Goal: Information Seeking & Learning: Learn about a topic

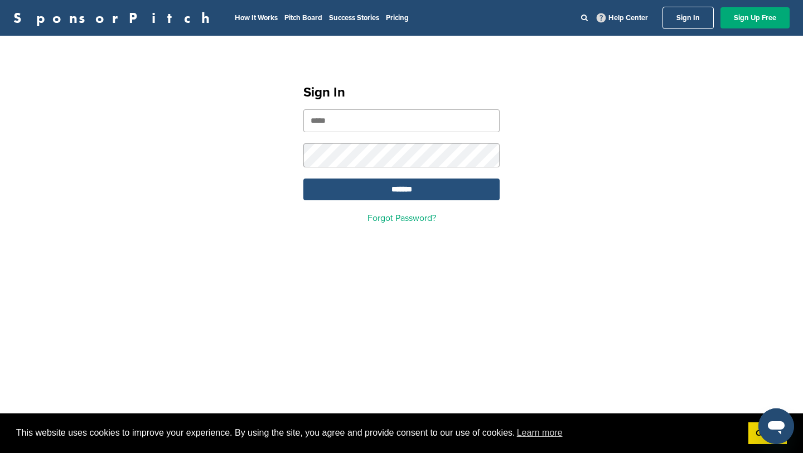
type input "**********"
click at [464, 185] on input "*******" at bounding box center [401, 190] width 196 height 22
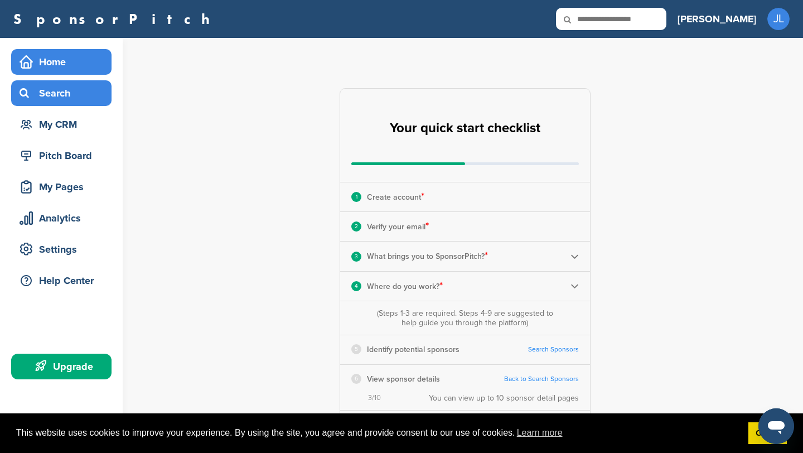
click at [65, 90] on div "Search" at bounding box center [64, 93] width 95 height 20
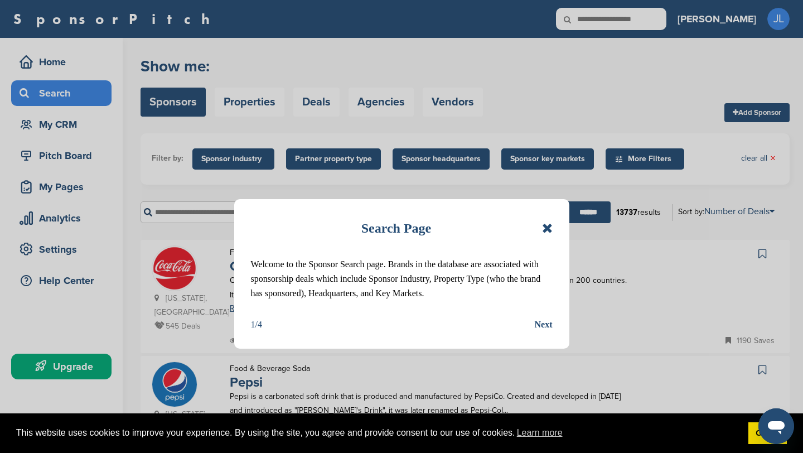
click at [548, 232] on icon at bounding box center [547, 227] width 11 height 13
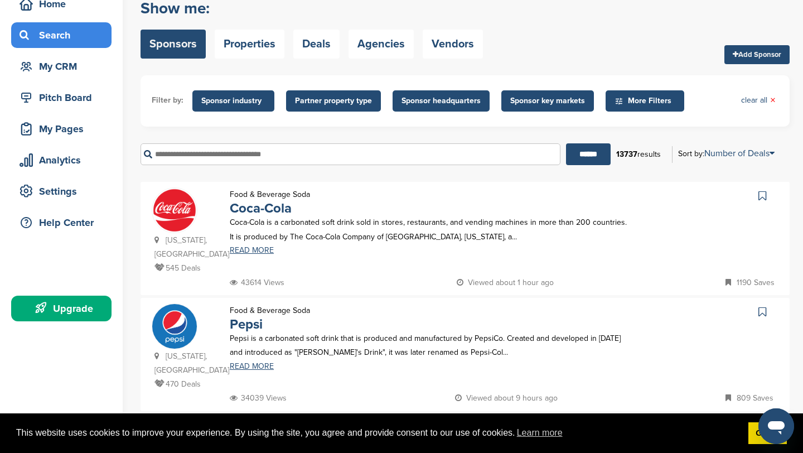
scroll to position [57, 0]
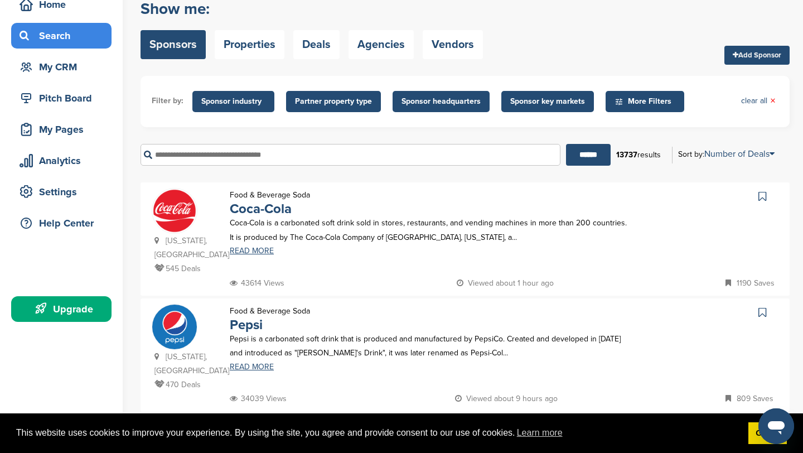
click at [252, 100] on span "Sponsor industry" at bounding box center [233, 101] width 64 height 12
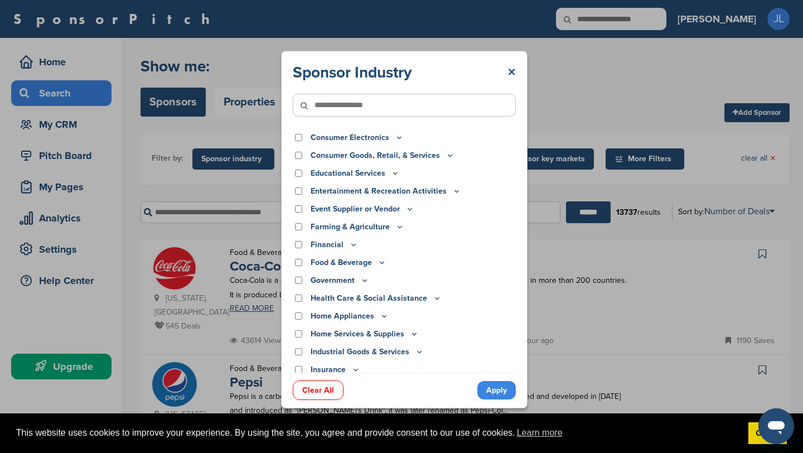
scroll to position [114, 0]
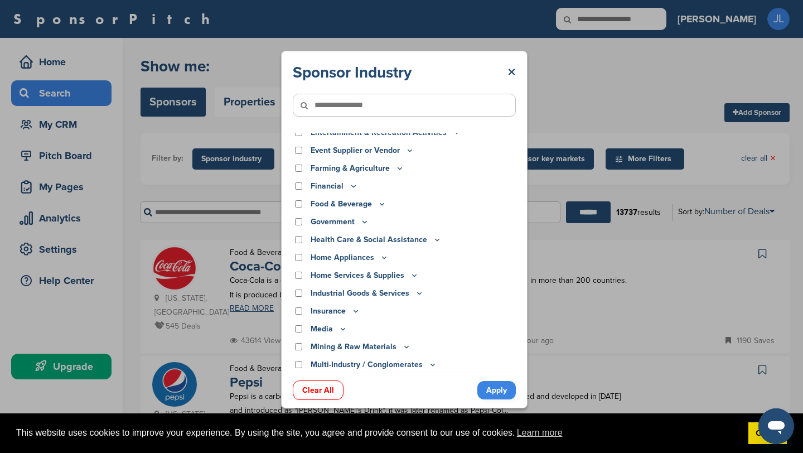
click at [302, 309] on div "Insurance" at bounding box center [404, 311] width 223 height 12
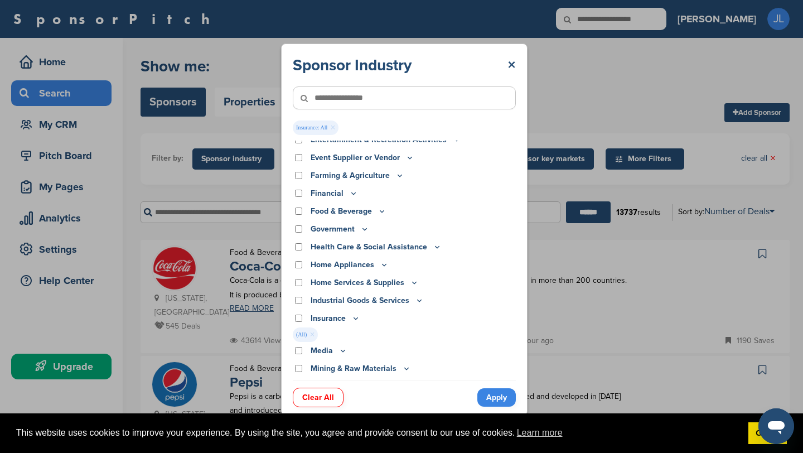
click at [508, 393] on link "Apply" at bounding box center [497, 397] width 38 height 18
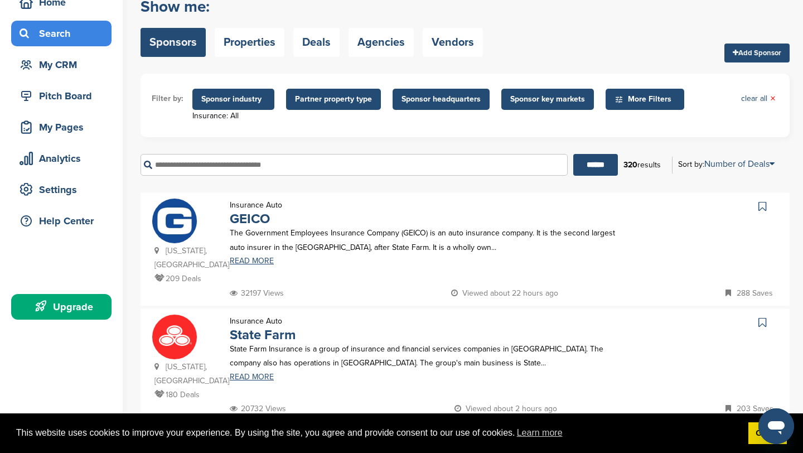
scroll to position [60, 0]
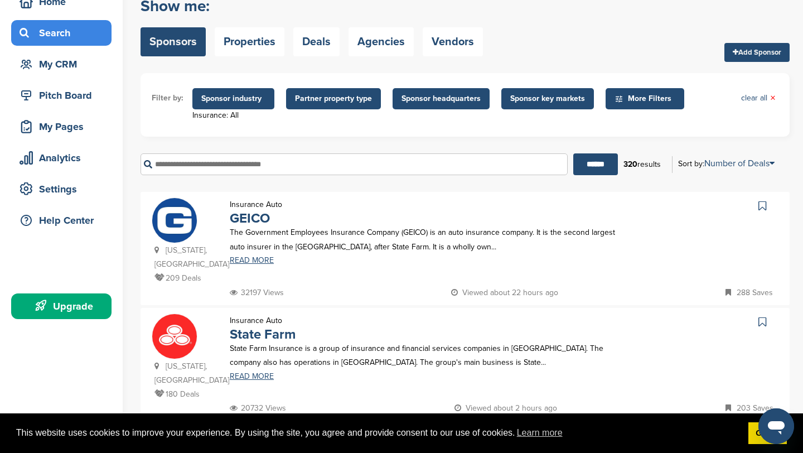
click at [546, 99] on span "Sponsor key markets" at bounding box center [547, 99] width 75 height 12
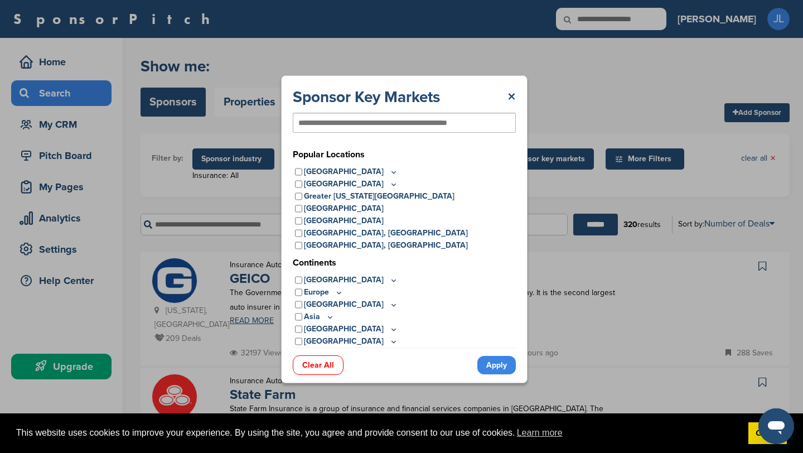
scroll to position [0, 0]
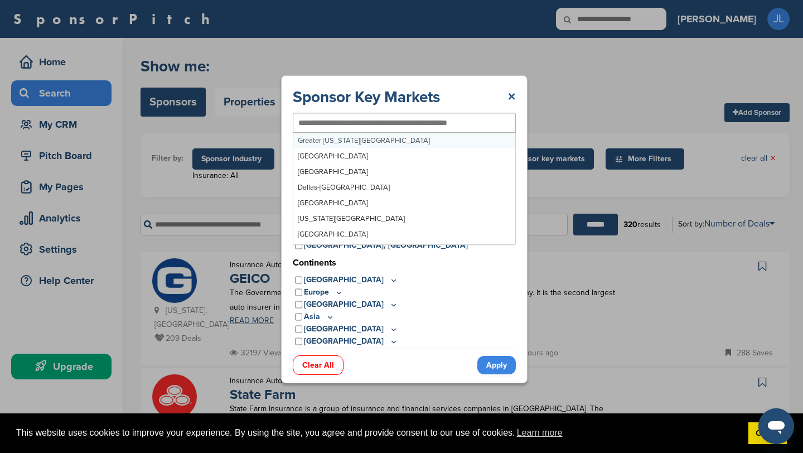
click at [344, 132] on div at bounding box center [404, 123] width 223 height 20
type input "***"
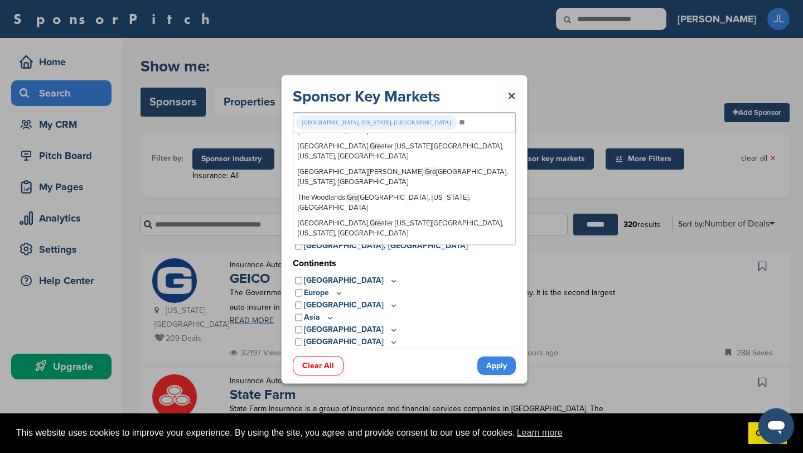
type input "*"
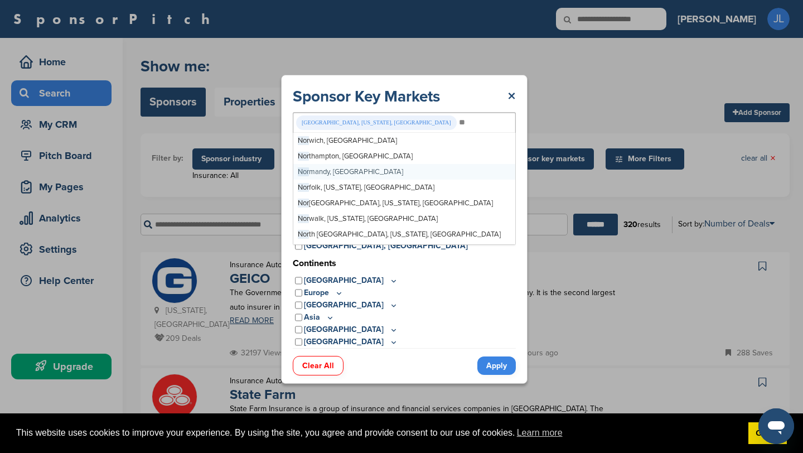
type input "*"
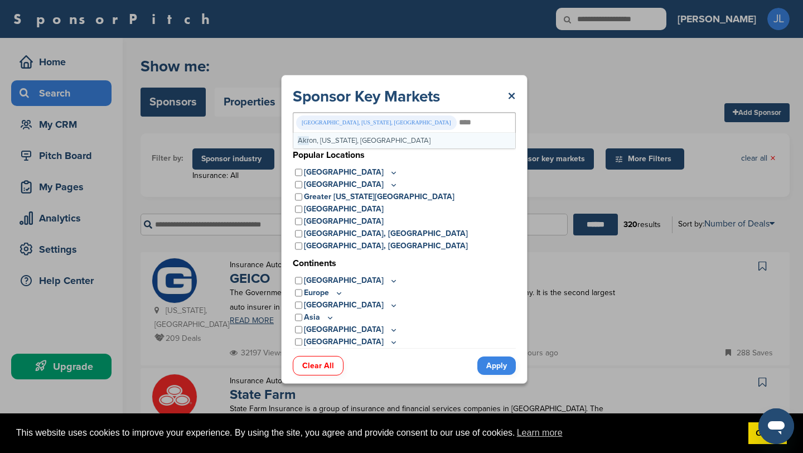
type input "*****"
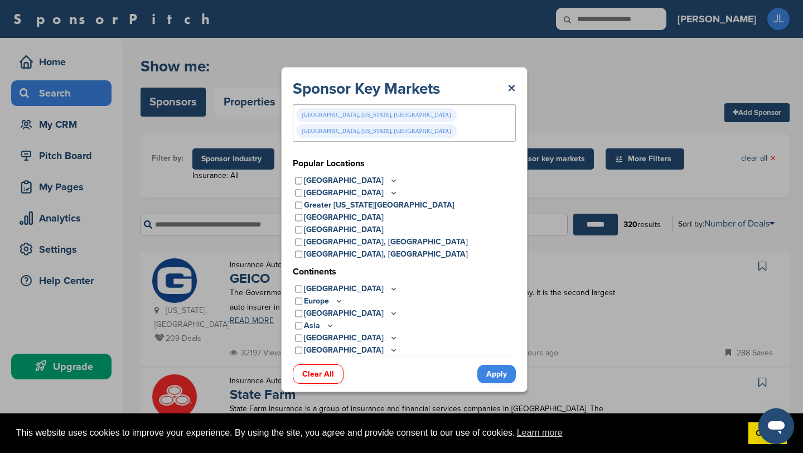
click at [505, 365] on link "Apply" at bounding box center [497, 374] width 38 height 18
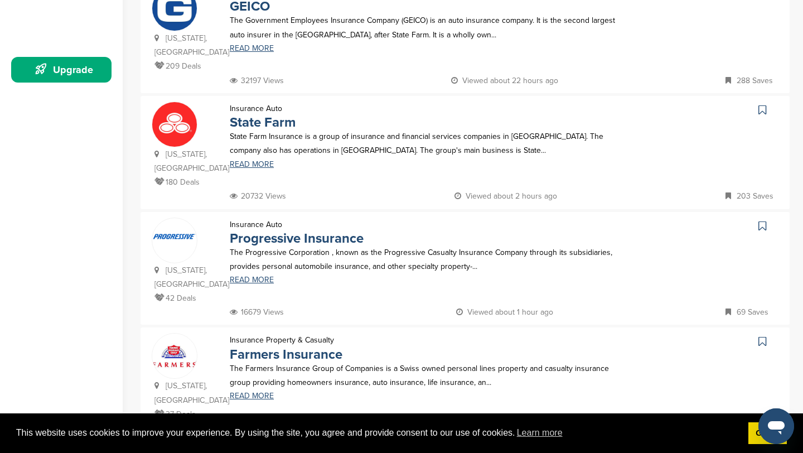
scroll to position [248, 0]
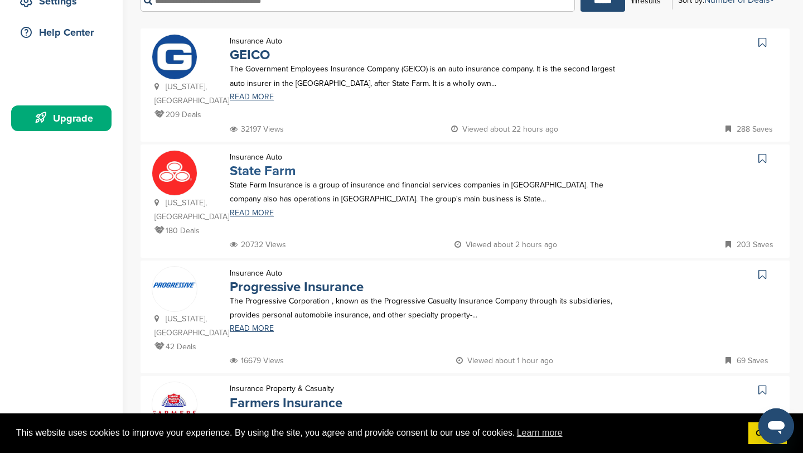
click at [271, 163] on link "State Farm" at bounding box center [263, 171] width 66 height 16
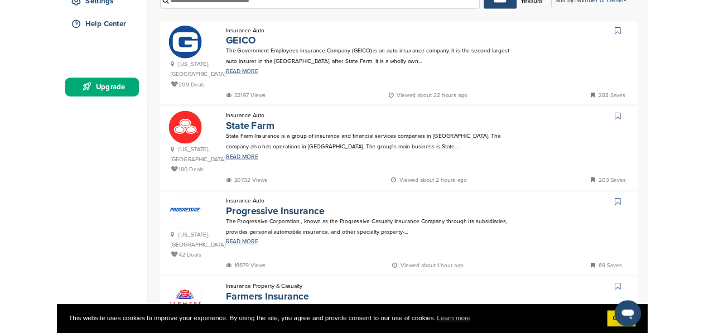
scroll to position [258, 0]
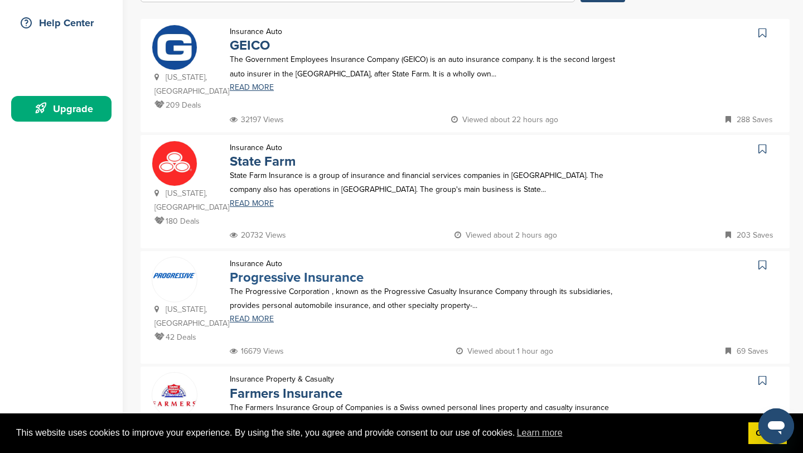
click at [318, 269] on link "Progressive Insurance" at bounding box center [297, 277] width 134 height 16
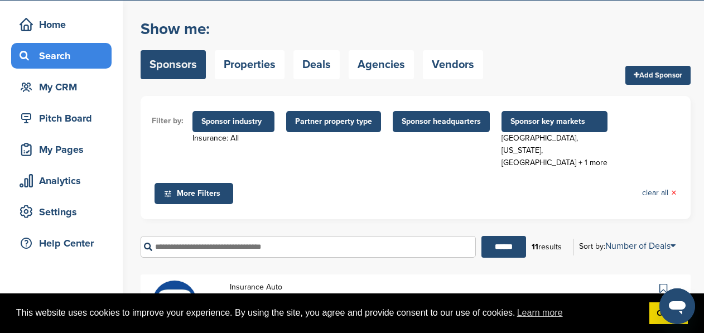
scroll to position [0, 0]
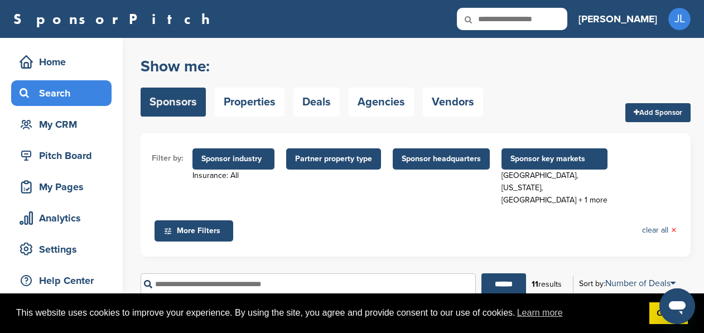
click at [221, 166] on span "Sponsor industry" at bounding box center [233, 158] width 82 height 21
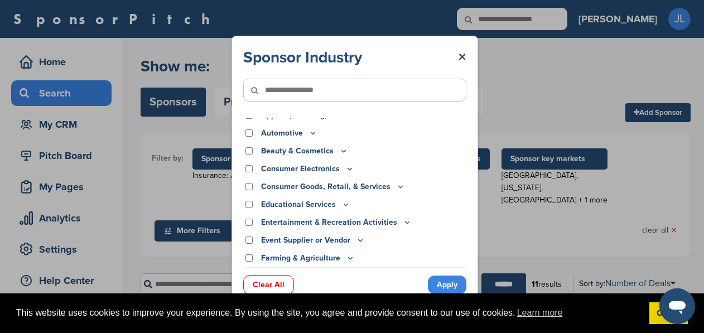
scroll to position [14, 0]
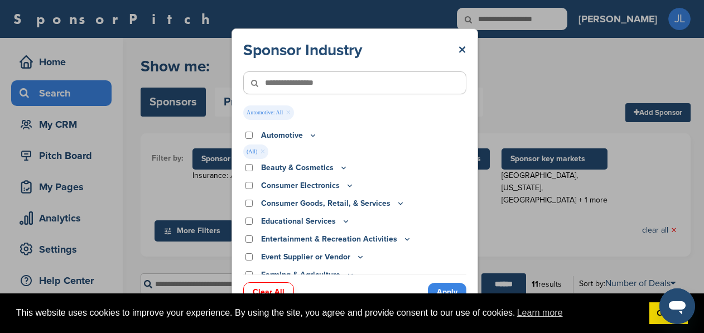
click at [455, 286] on link "Apply" at bounding box center [447, 292] width 38 height 18
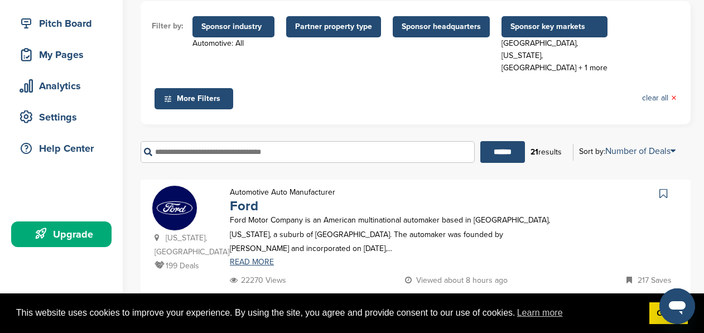
scroll to position [276, 0]
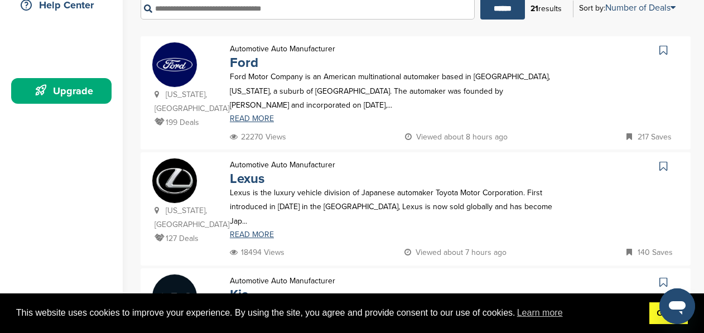
click at [657, 316] on link "Got it!" at bounding box center [668, 313] width 38 height 22
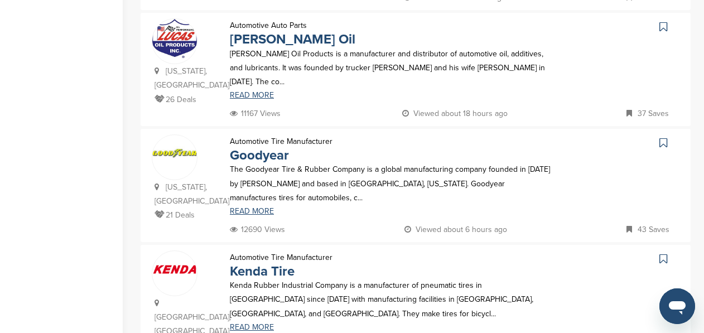
scroll to position [1019, 0]
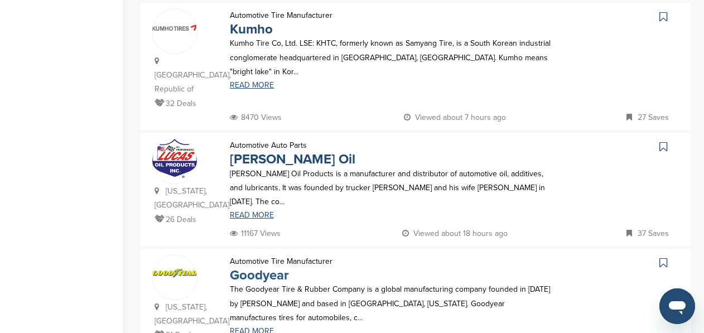
click at [272, 267] on link "Goodyear" at bounding box center [259, 275] width 59 height 16
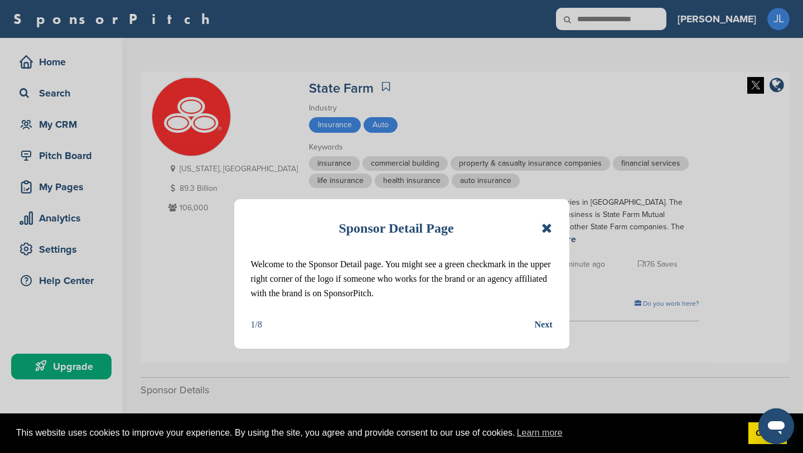
click at [551, 319] on div "Next" at bounding box center [544, 324] width 18 height 15
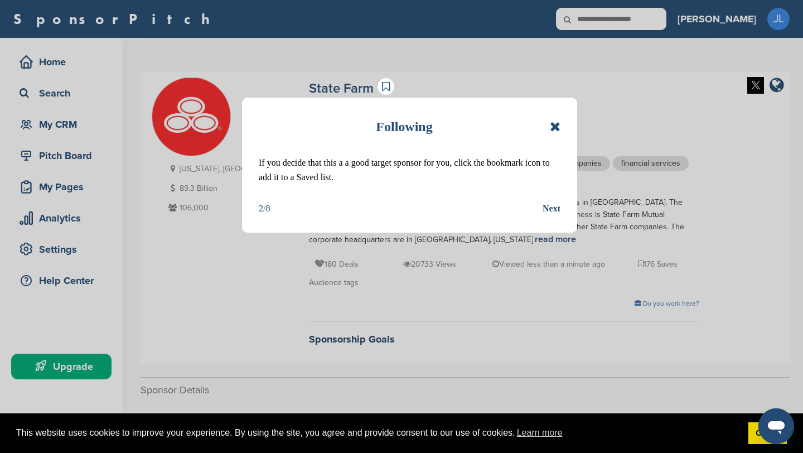
click at [552, 210] on div "Next" at bounding box center [552, 208] width 18 height 15
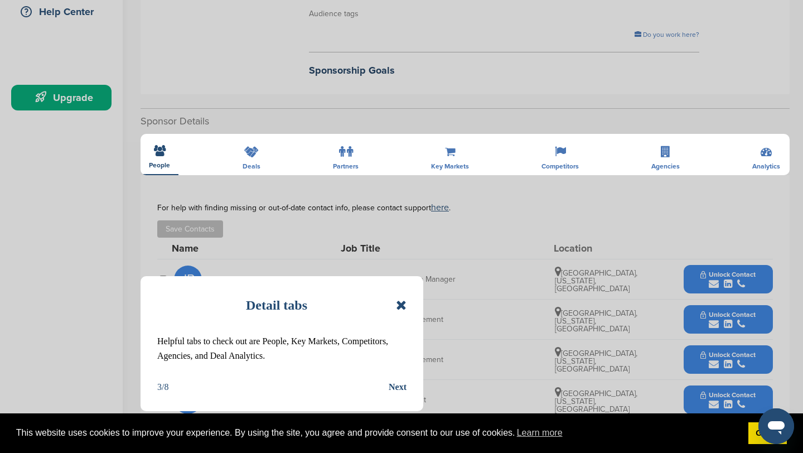
scroll to position [321, 0]
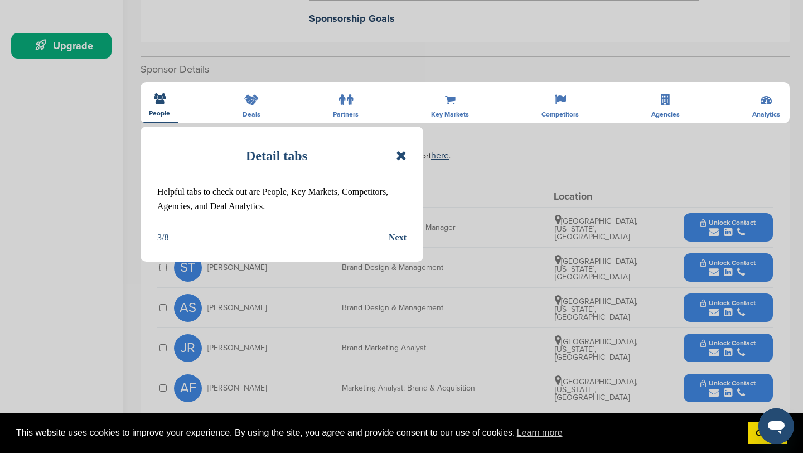
click at [398, 156] on icon at bounding box center [401, 155] width 11 height 13
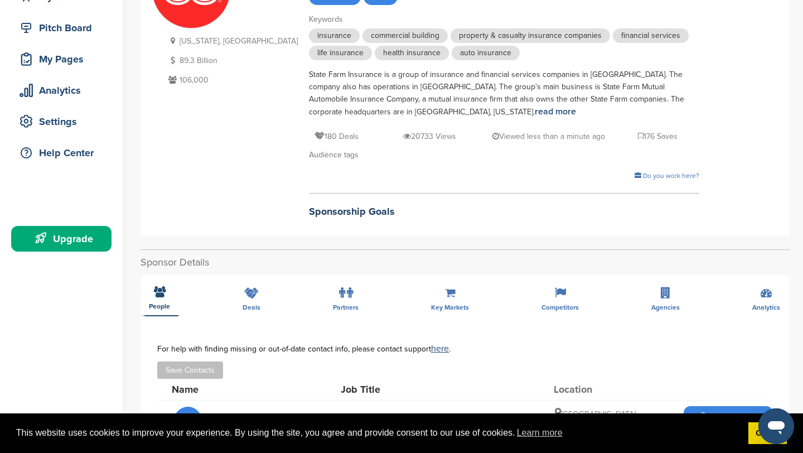
scroll to position [16, 0]
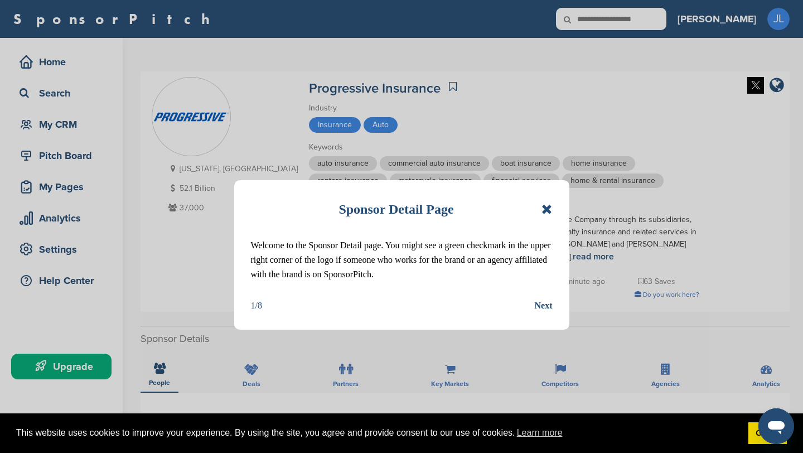
scroll to position [163, 0]
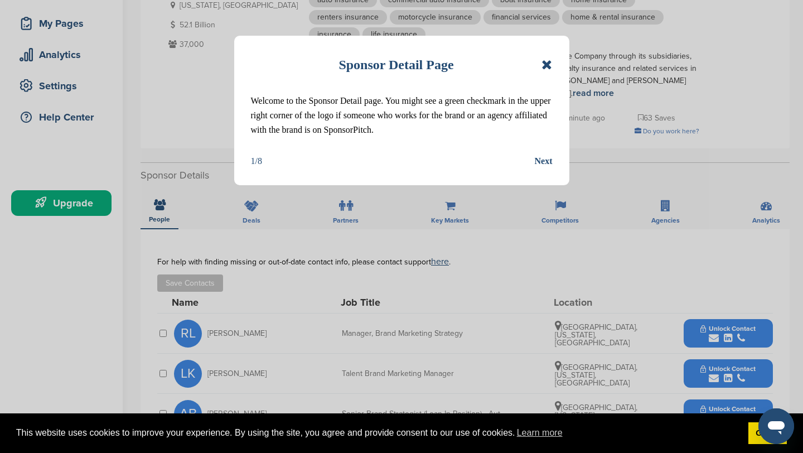
click at [543, 66] on icon at bounding box center [547, 64] width 11 height 13
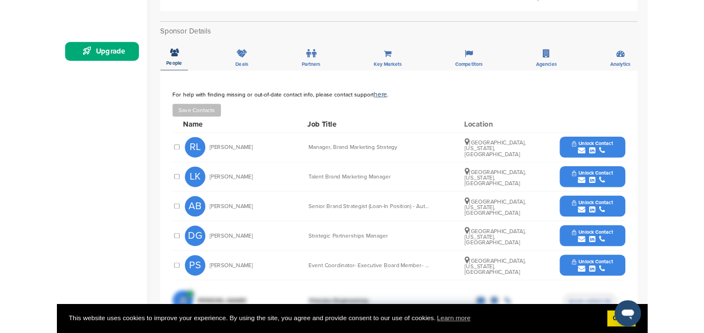
scroll to position [300, 0]
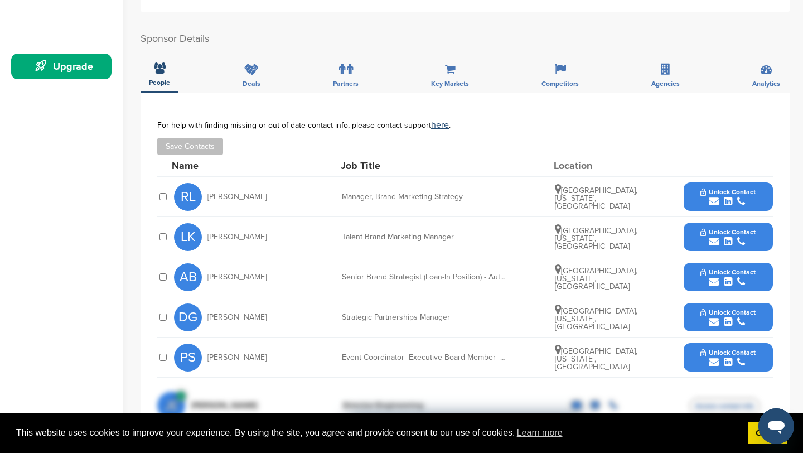
click at [740, 203] on icon "submit" at bounding box center [742, 201] width 8 height 10
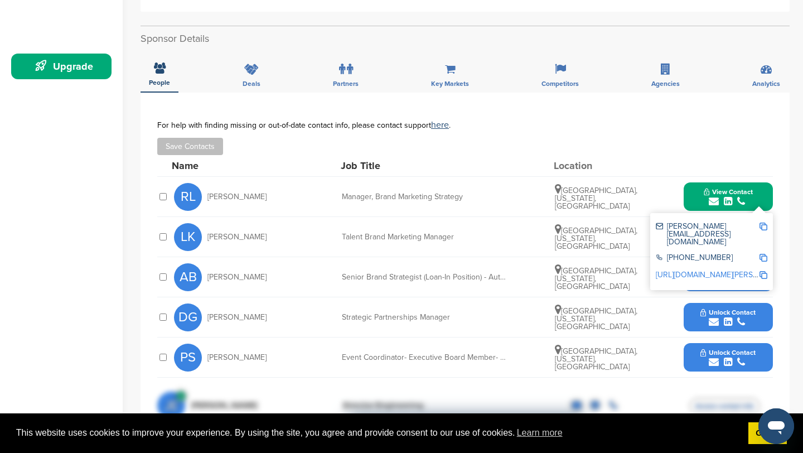
click at [764, 226] on img at bounding box center [764, 227] width 8 height 8
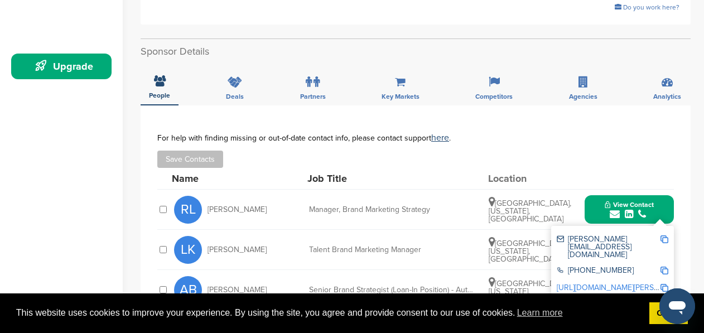
click at [663, 267] on img at bounding box center [665, 271] width 8 height 8
click at [665, 284] on img at bounding box center [665, 288] width 8 height 8
click at [656, 151] on div "Save Contacts" at bounding box center [415, 159] width 517 height 17
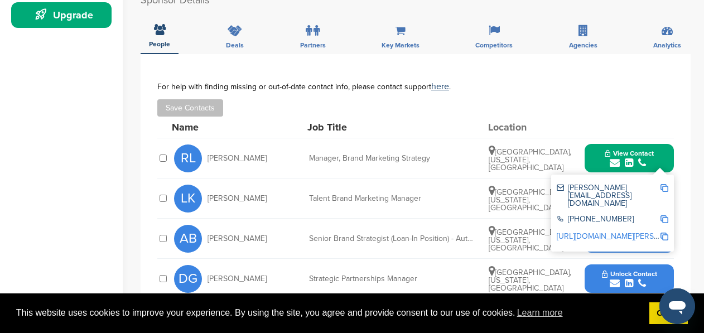
scroll to position [387, 0]
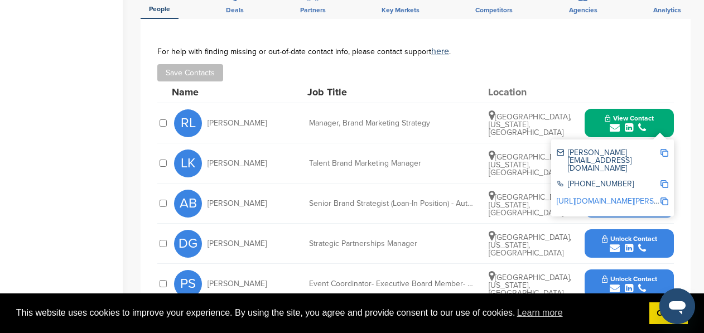
click at [424, 160] on div "LK Lindsay Karklin Talent Brand Marketing Manager Cleveland, Ohio, United State…" at bounding box center [424, 163] width 500 height 40
click at [570, 115] on div "Cleveland, Ohio, United States" at bounding box center [531, 123] width 84 height 27
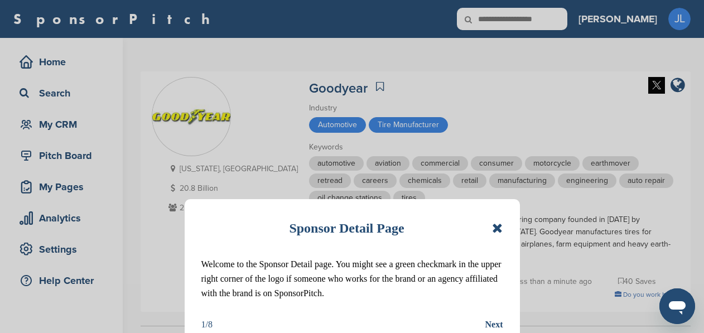
click at [499, 228] on icon at bounding box center [497, 227] width 11 height 13
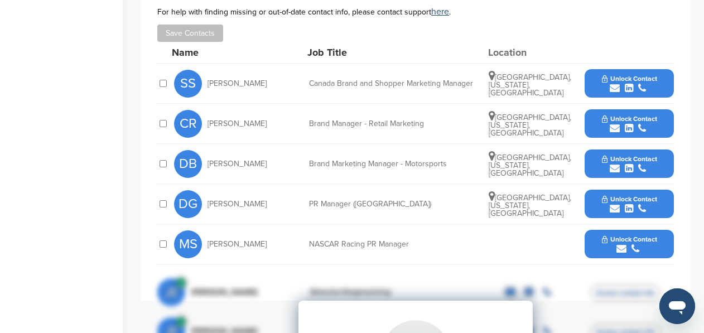
scroll to position [411, 0]
